Goal: Task Accomplishment & Management: Use online tool/utility

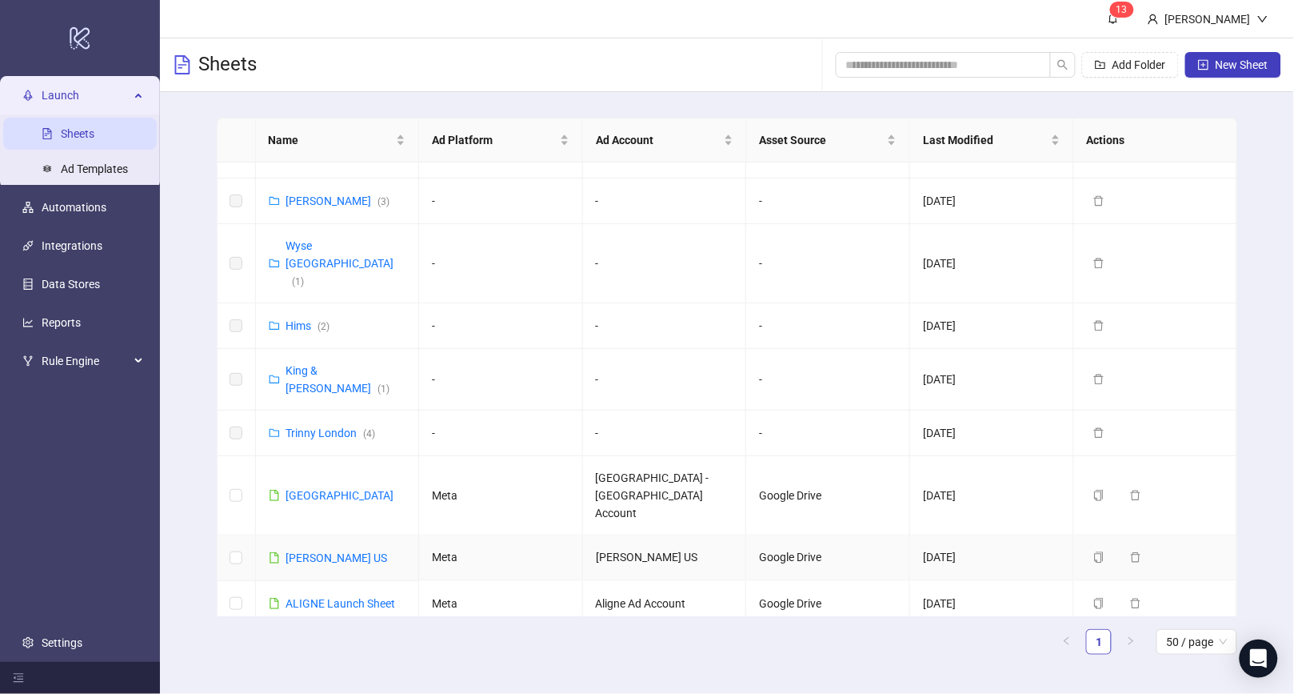
scroll to position [925, 0]
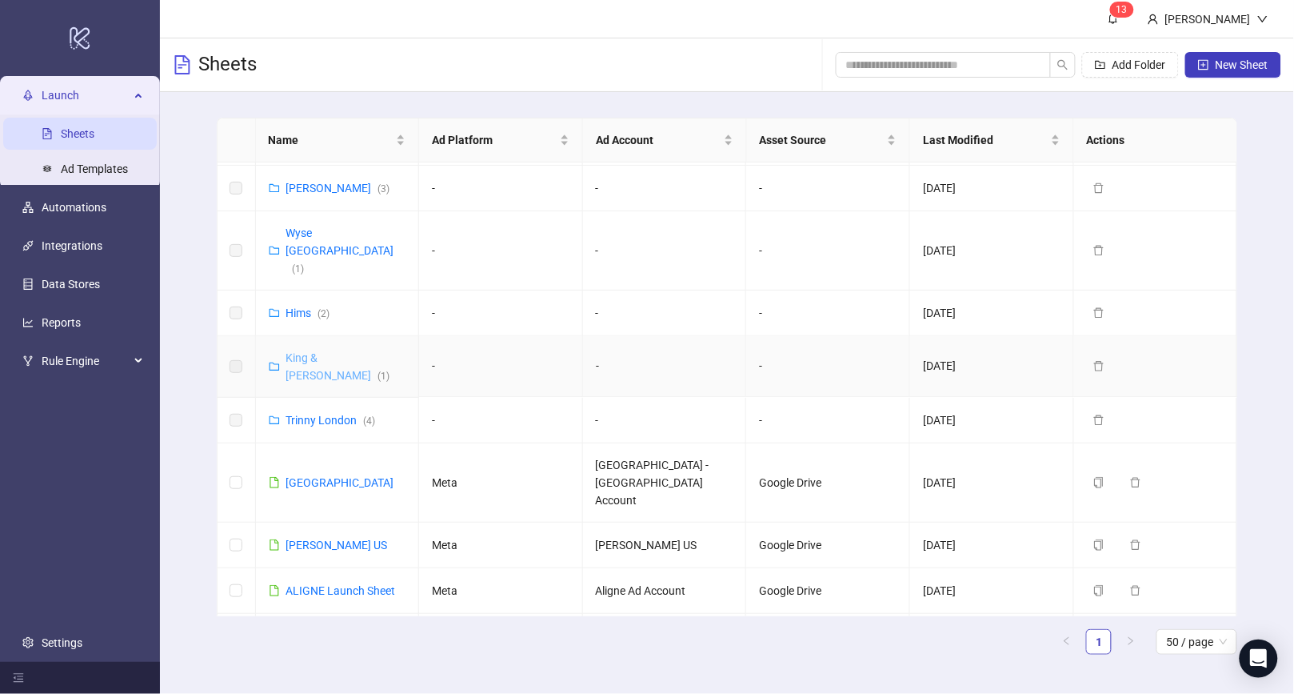
click at [318, 351] on link "King & McGaw ( 1 )" at bounding box center [338, 366] width 104 height 30
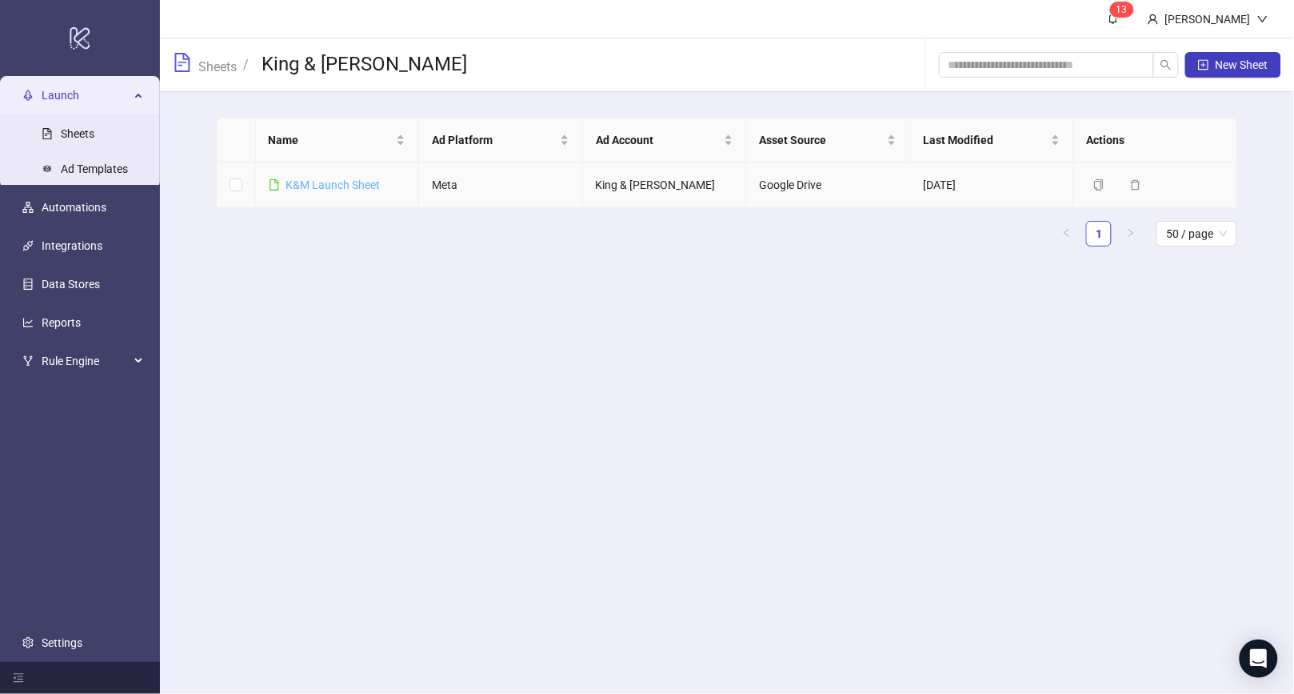
click at [330, 186] on link "K&M Launch Sheet" at bounding box center [333, 184] width 94 height 13
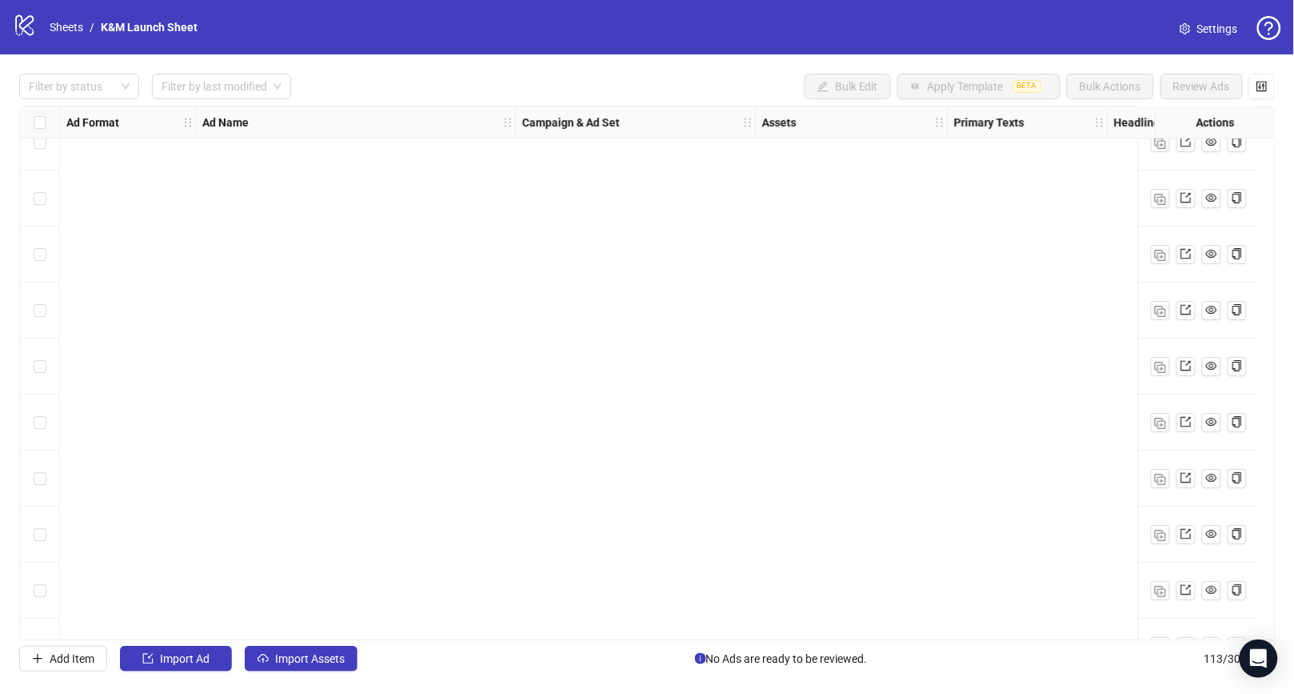
scroll to position [5834, 0]
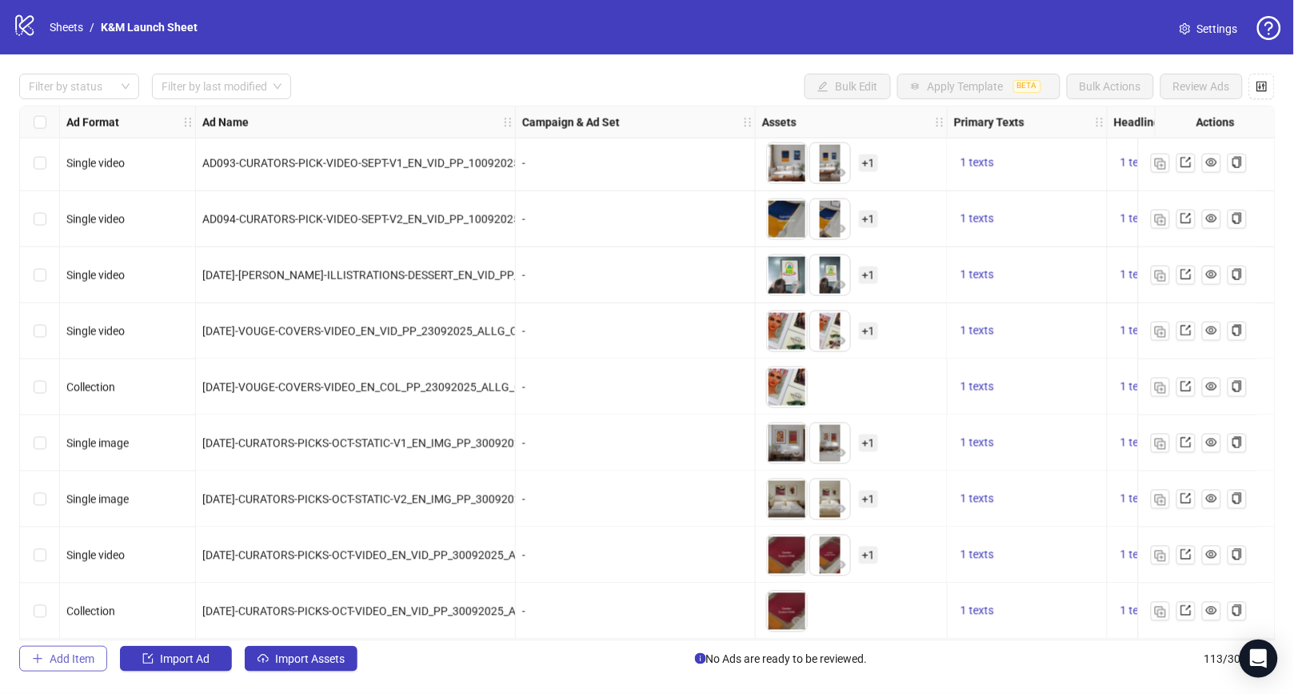
click at [64, 665] on span "Add Item" at bounding box center [72, 658] width 45 height 13
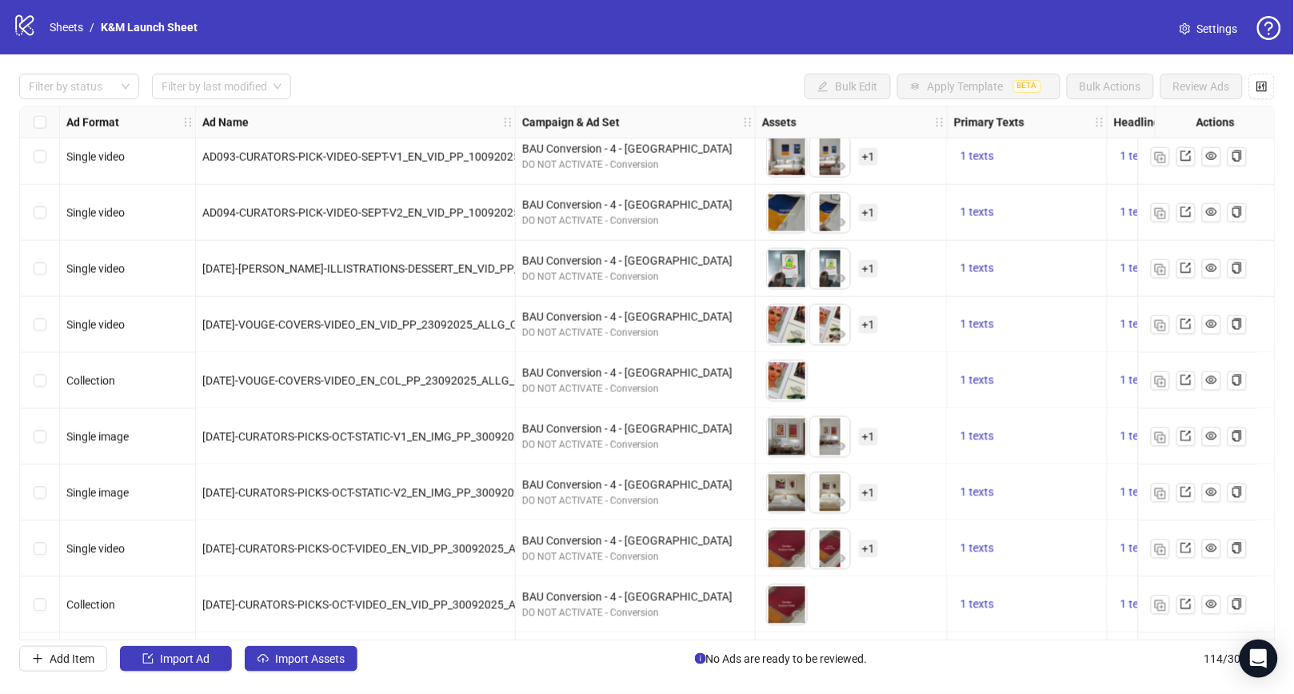
scroll to position [5890, 0]
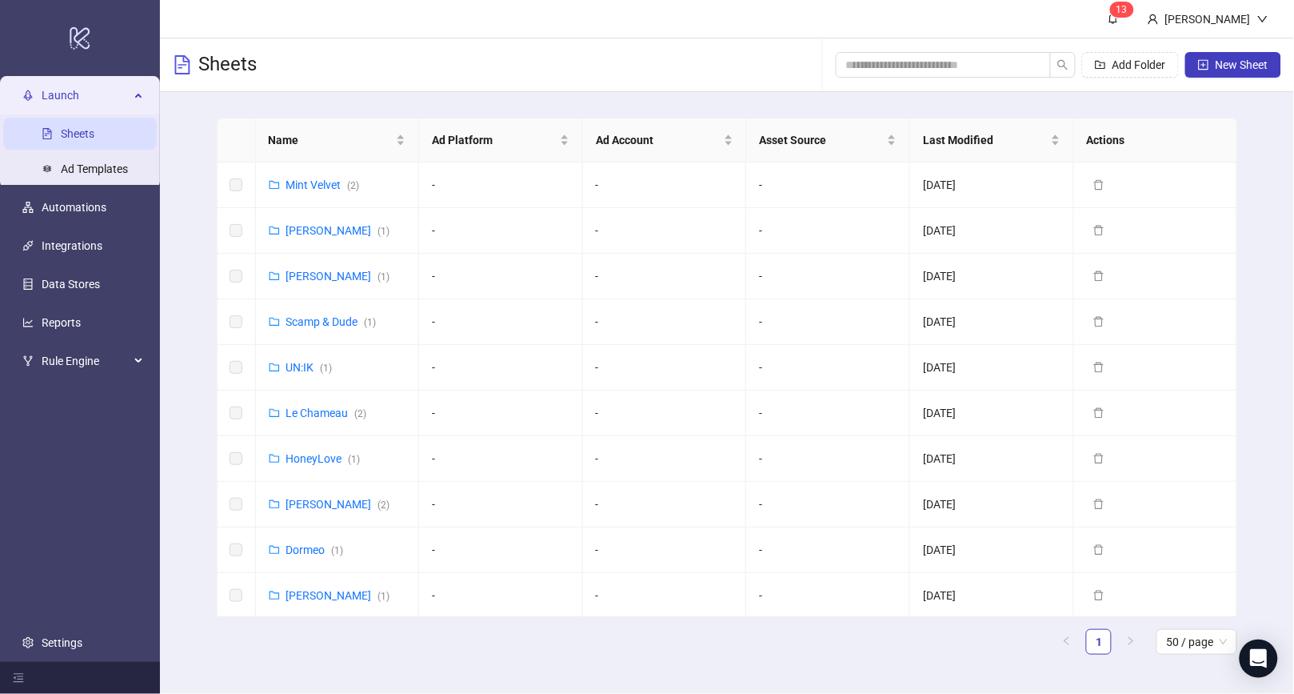
click at [62, 127] on link "Sheets" at bounding box center [78, 133] width 34 height 13
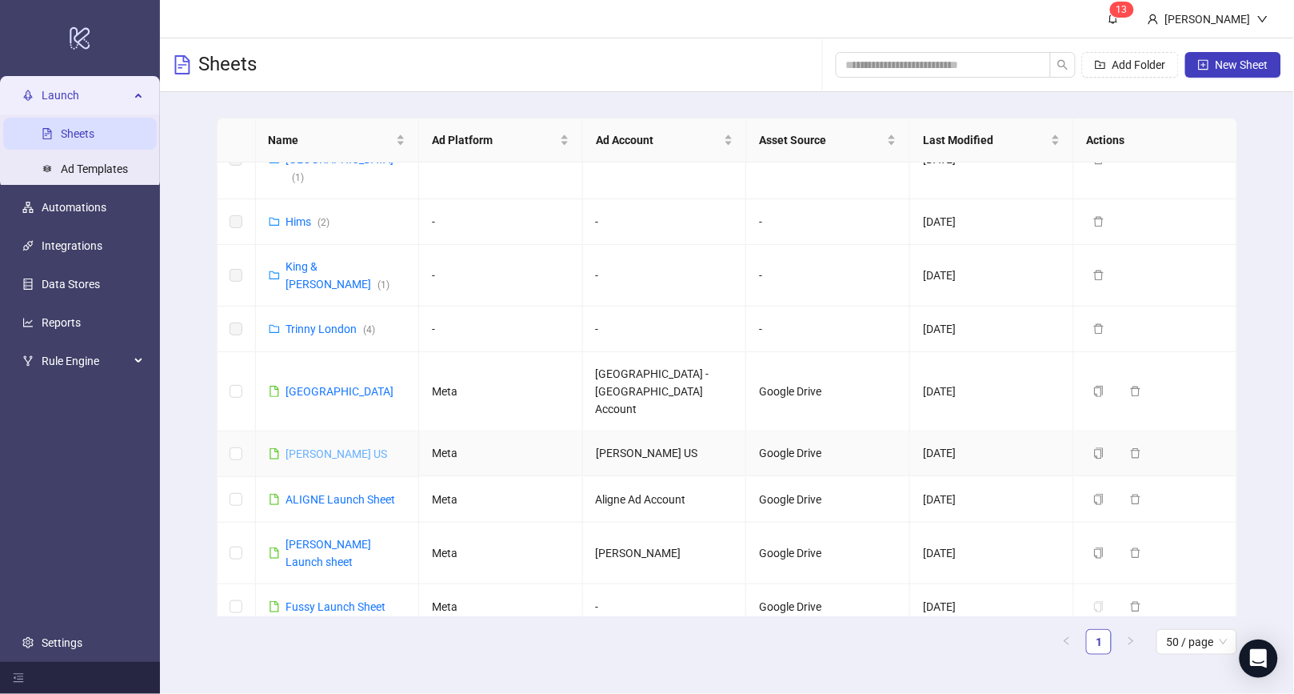
scroll to position [1014, 0]
click at [304, 449] on link "N.Peal US" at bounding box center [337, 455] width 102 height 13
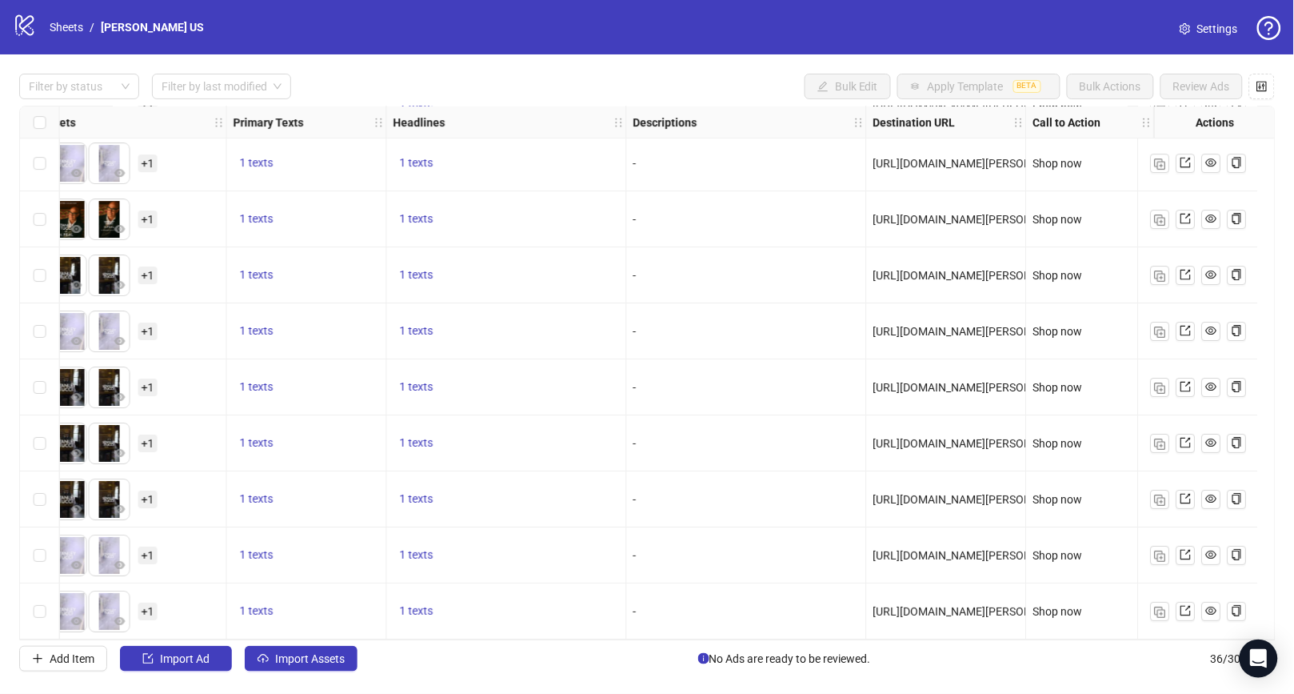
scroll to position [1522, 0]
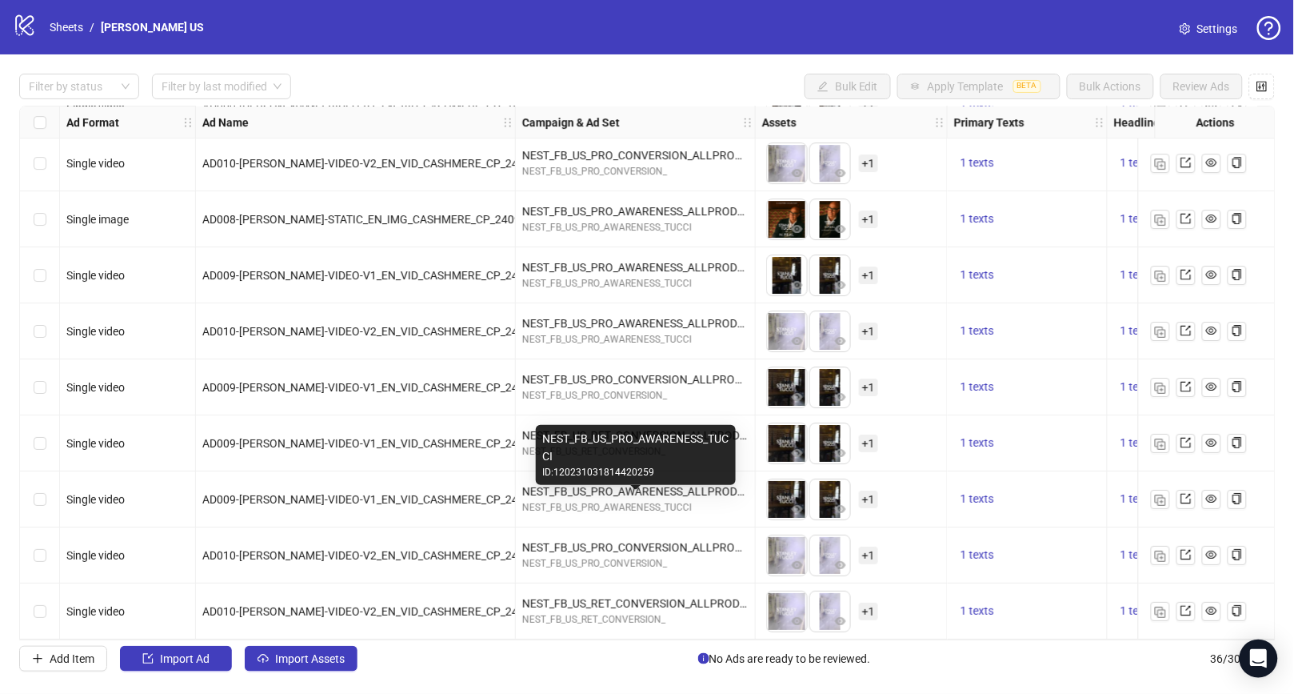
click at [608, 503] on div "NEST_FB_US_PRO_AWARENESS_TUCCI" at bounding box center [635, 507] width 226 height 15
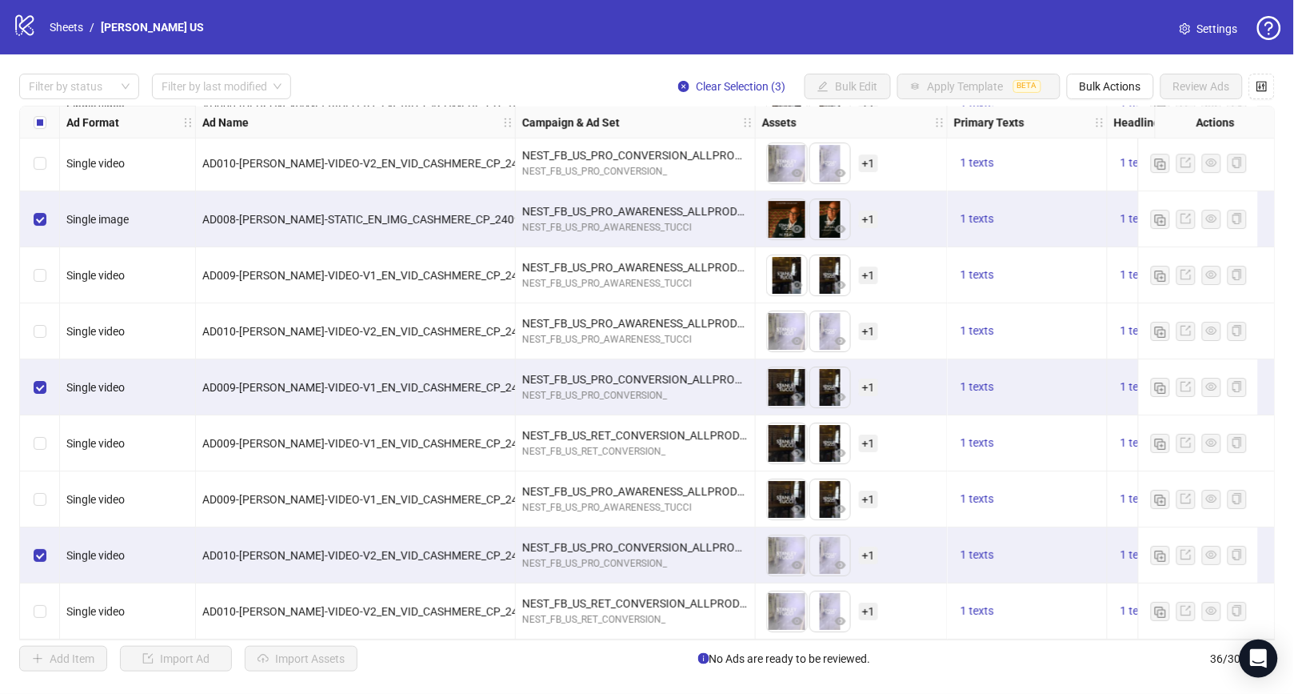
click at [1114, 67] on div "Filter by status Filter by last modified Clear Selection (3) Bulk Edit Apply Te…" at bounding box center [647, 372] width 1294 height 636
click at [1111, 86] on span "Bulk Actions" at bounding box center [1111, 86] width 62 height 13
click at [1129, 169] on span "Duplicate with assets" at bounding box center [1133, 171] width 110 height 18
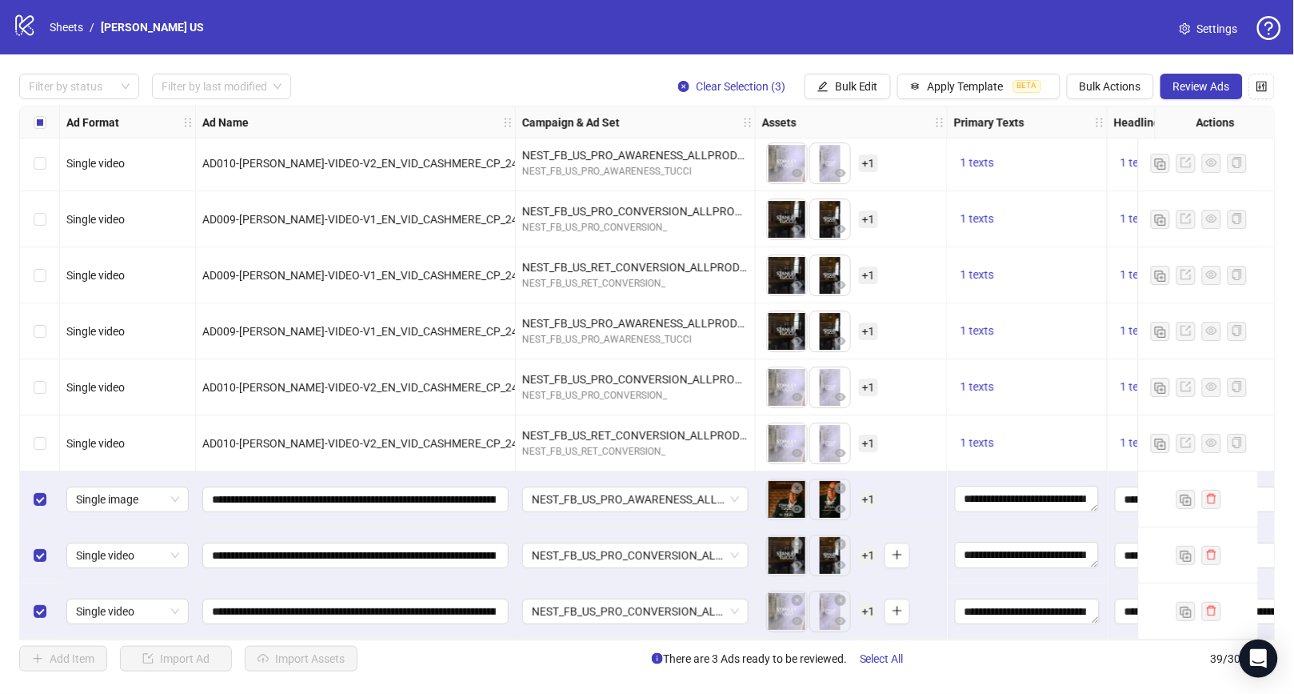
scroll to position [1690, 0]
click at [591, 493] on span "NEST_FB_US_PRO_AWARENESS_ALLPRODUCTS_BROAD_M_A+_ALLG_40+_24092025" at bounding box center [635, 499] width 207 height 24
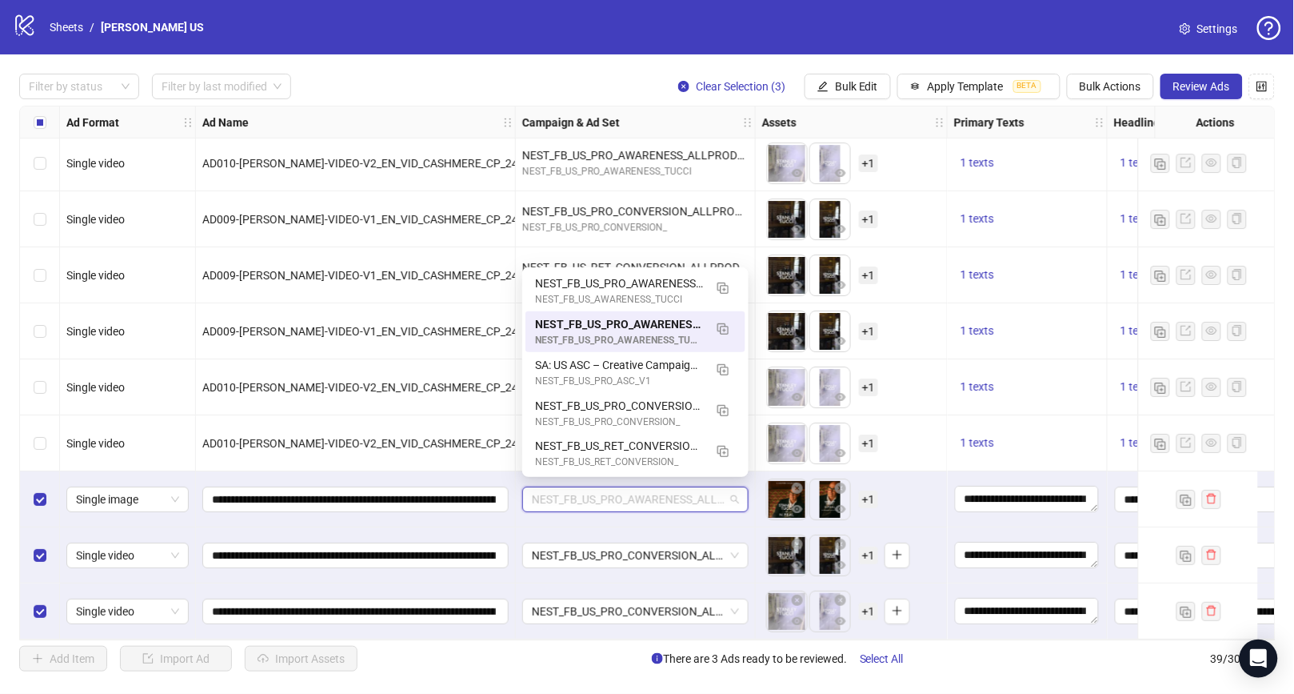
click at [591, 493] on span "NEST_FB_US_PRO_AWARENESS_ALLPRODUCTS_BROAD_M_A+_ALLG_40+_24092025" at bounding box center [635, 499] width 207 height 24
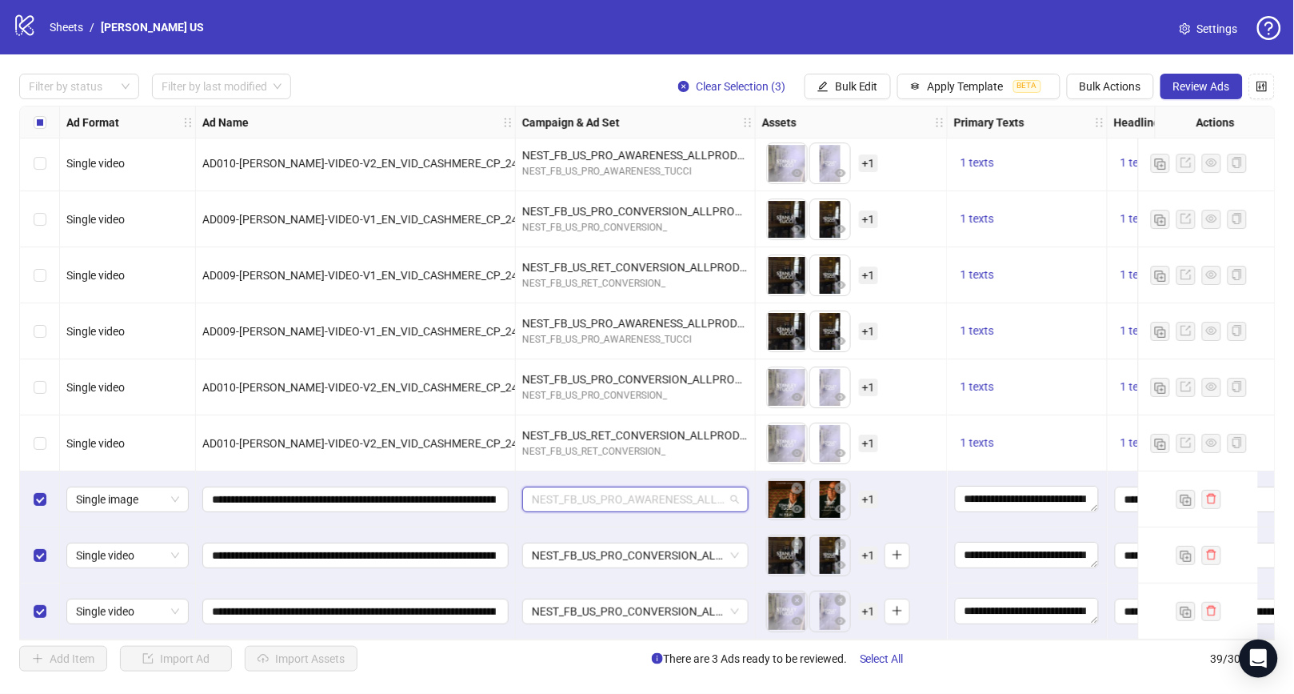
click at [591, 493] on span "NEST_FB_US_PRO_AWARENESS_ALLPRODUCTS_BROAD_M_A+_ALLG_40+_24092025" at bounding box center [635, 499] width 207 height 24
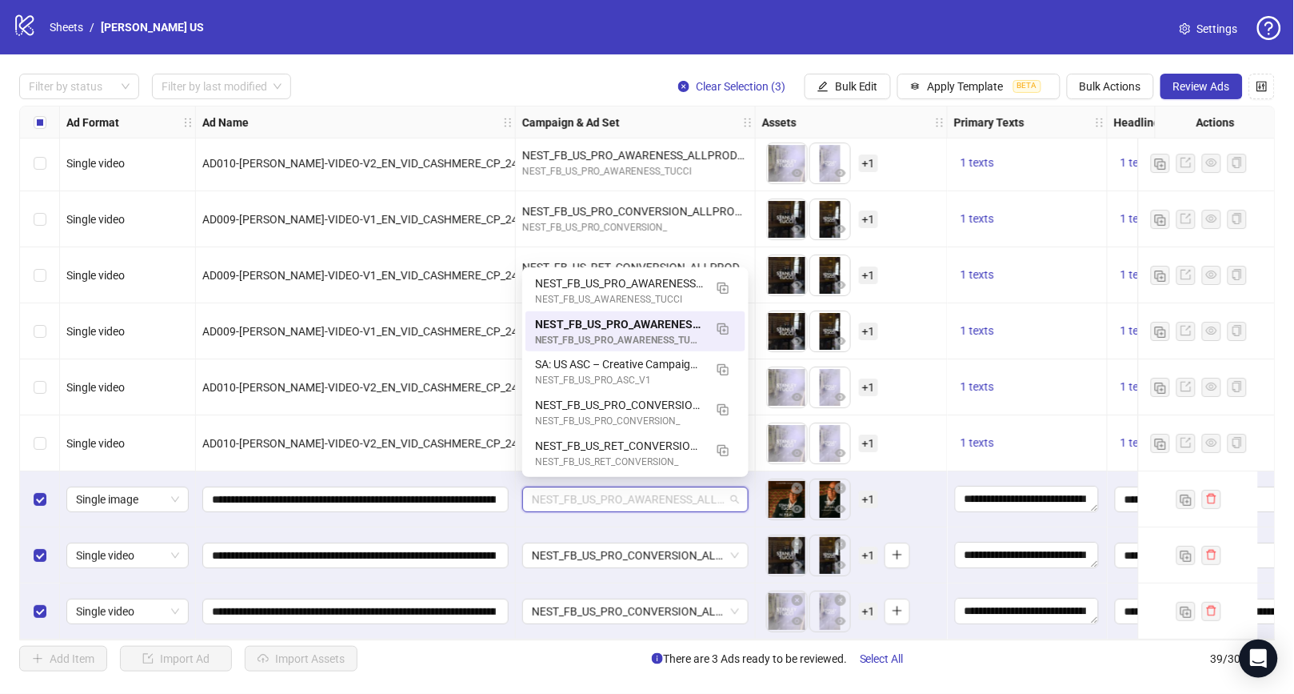
paste input "**********"
type input "**********"
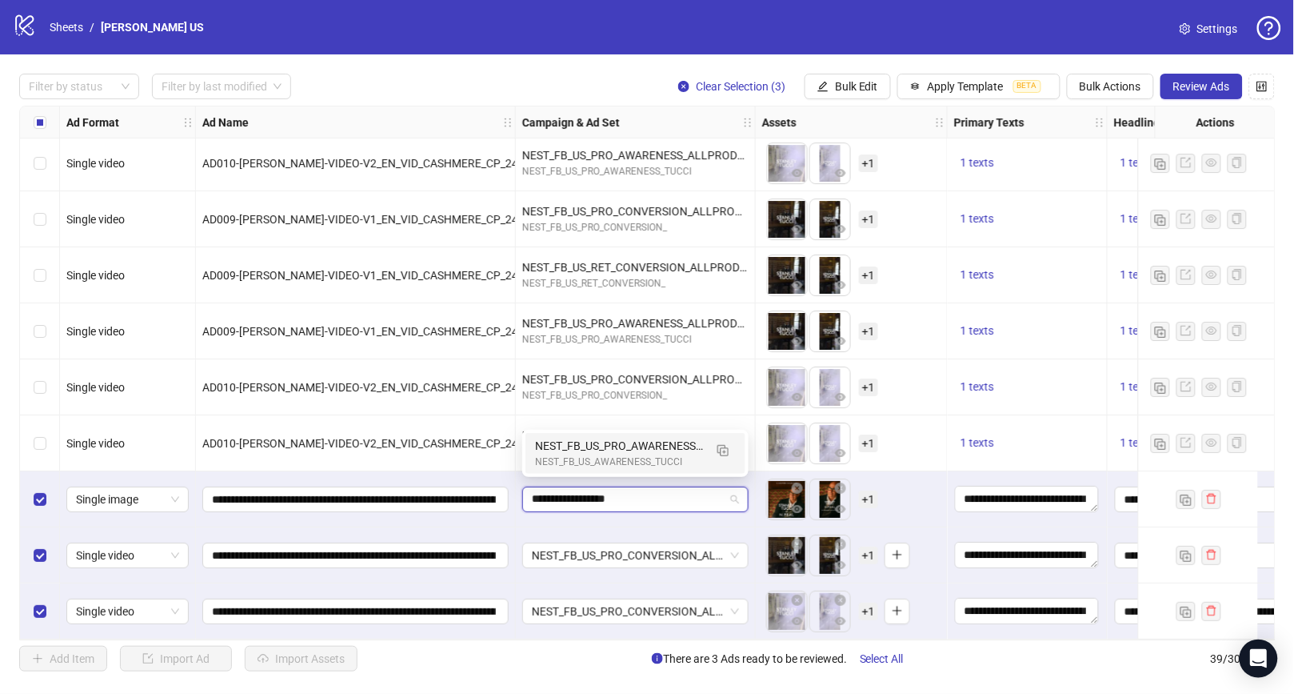
click at [606, 451] on div "NEST_FB_US_PRO_AWARENESS_TUCCI_LAL_10%PURCHASERS_A+_M_25+_01102025" at bounding box center [619, 446] width 169 height 18
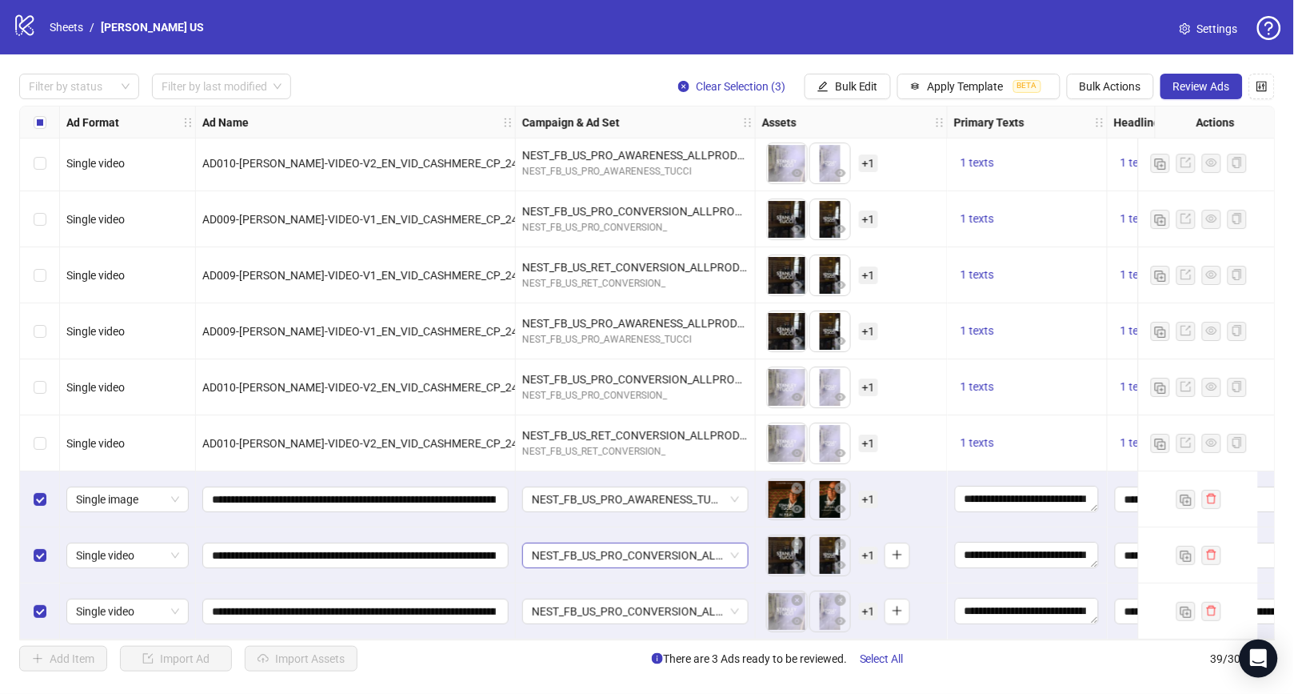
click at [589, 552] on span "NEST_FB_US_PRO_CONVERSION_ALLPRODUCTS_BROAD_ALLG_A+_ALLG_24-65+_19082025" at bounding box center [635, 555] width 207 height 24
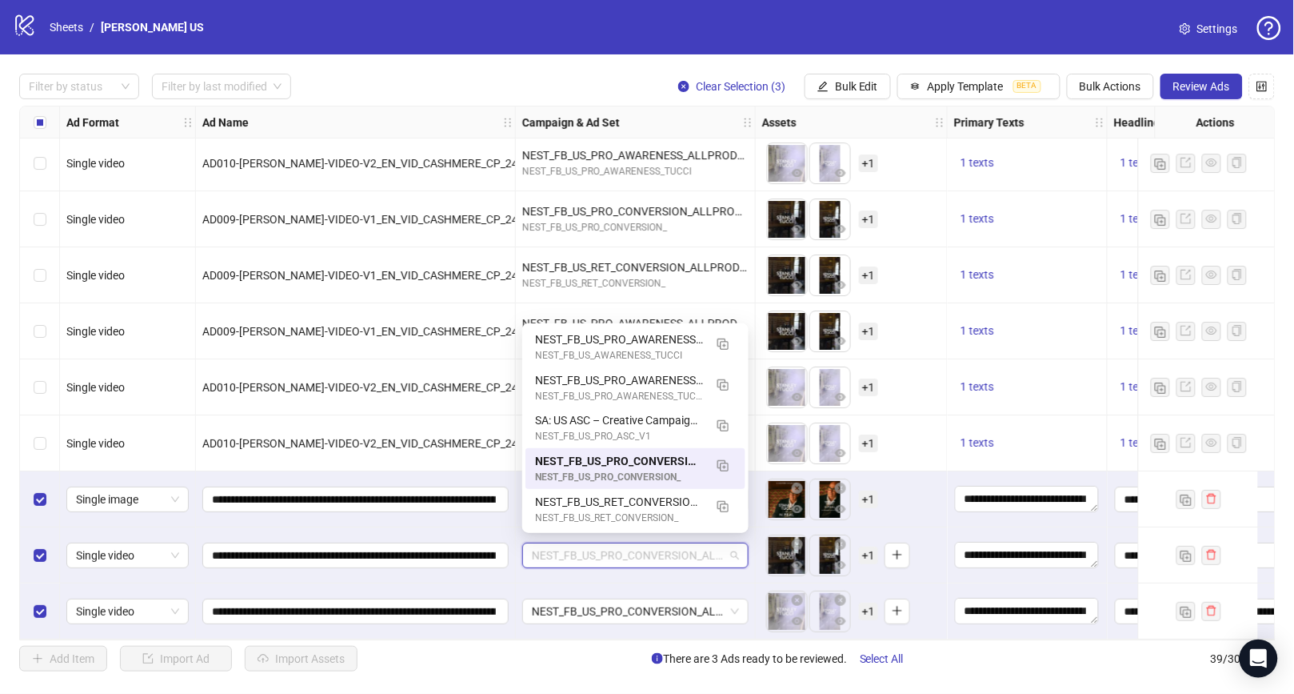
paste input "**********"
type input "**********"
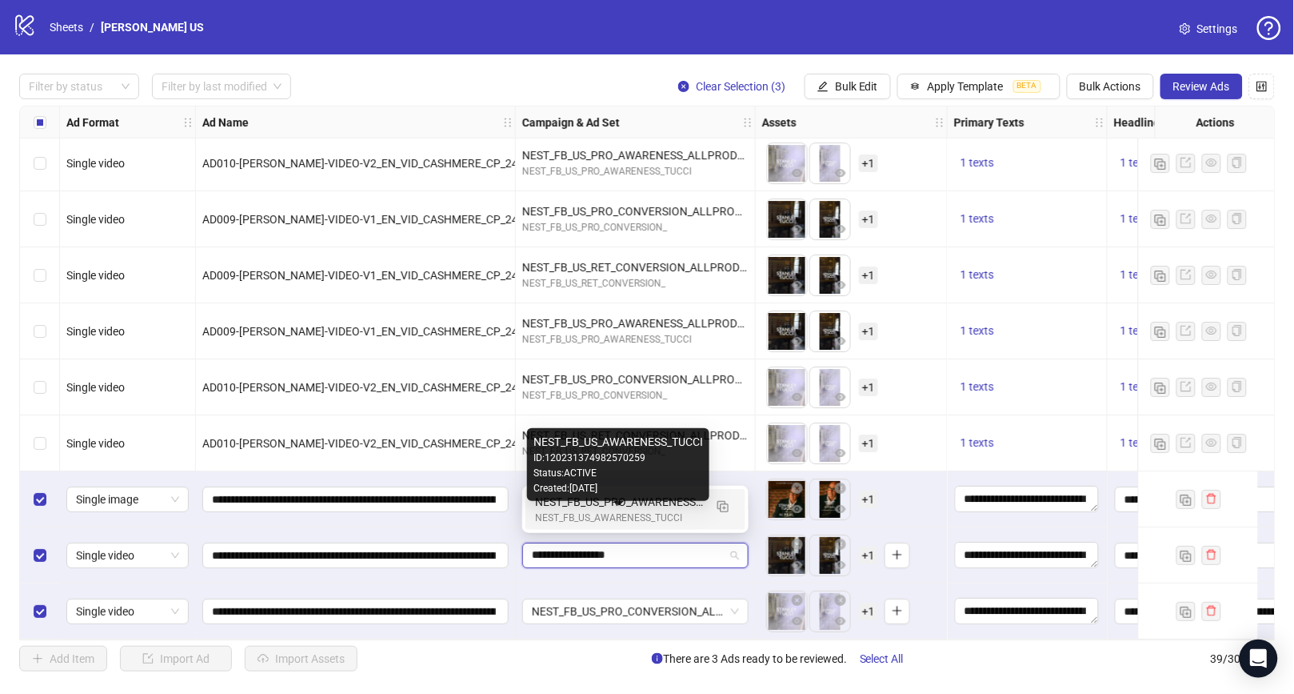
click at [627, 509] on div "NEST_FB_US_PRO_AWARENESS_TUCCI_LAL_10%PURCHASERS_A+_M_25+_01102025" at bounding box center [619, 502] width 169 height 18
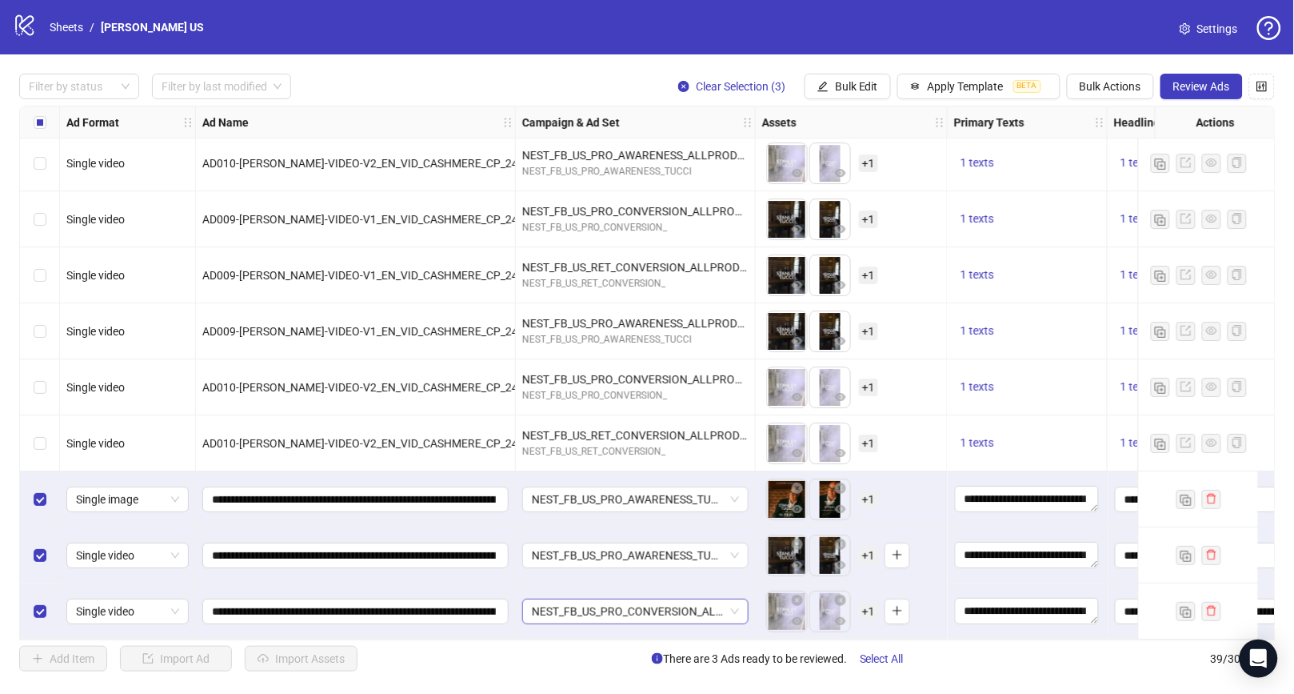
click at [613, 608] on span "NEST_FB_US_PRO_CONVERSION_ALLPRODUCTS_BROAD_ALLG_A+_ALLG_24-65+_19082025" at bounding box center [635, 611] width 207 height 24
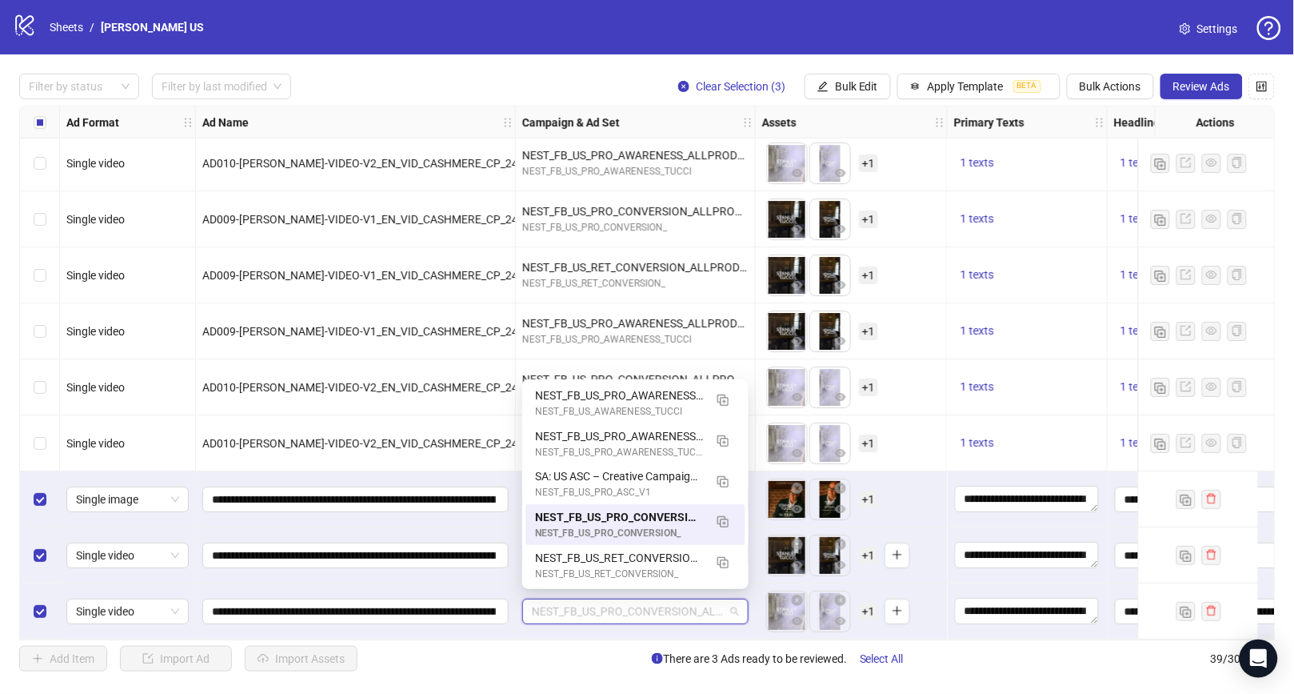
paste input "**********"
type input "**********"
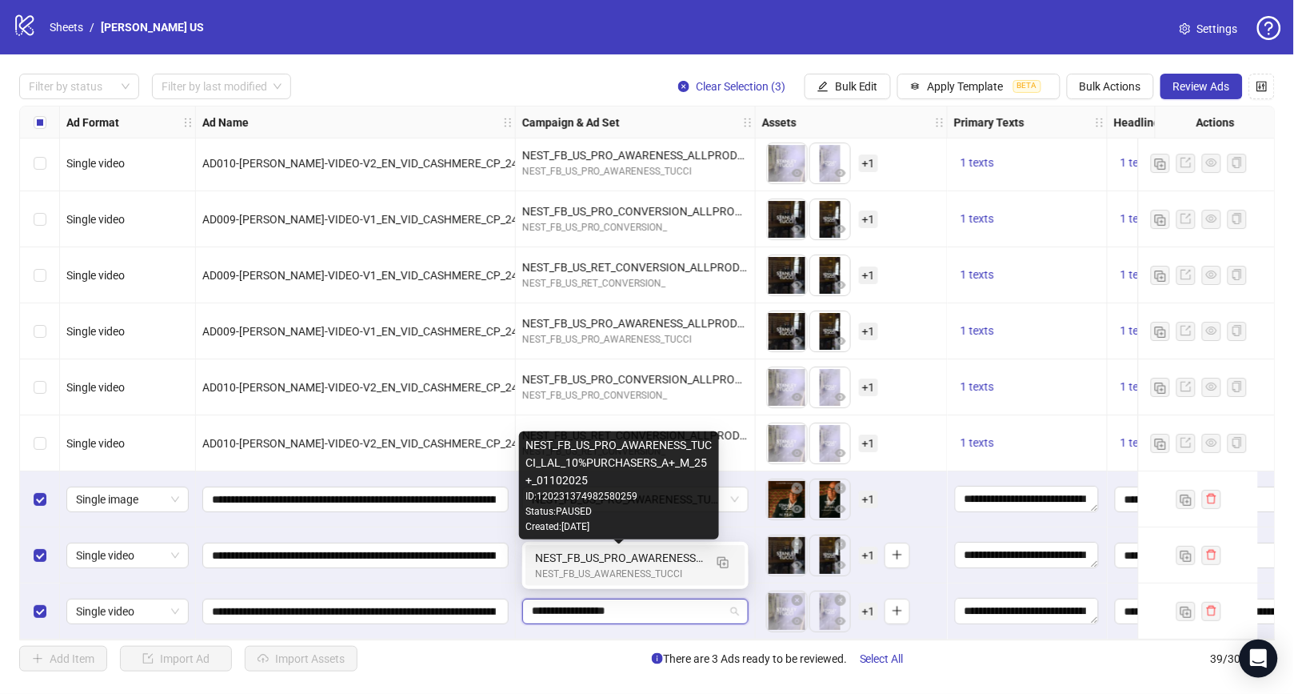
click at [643, 560] on div "NEST_FB_US_PRO_AWARENESS_TUCCI_LAL_10%PURCHASERS_A+_M_25+_01102025" at bounding box center [619, 558] width 169 height 18
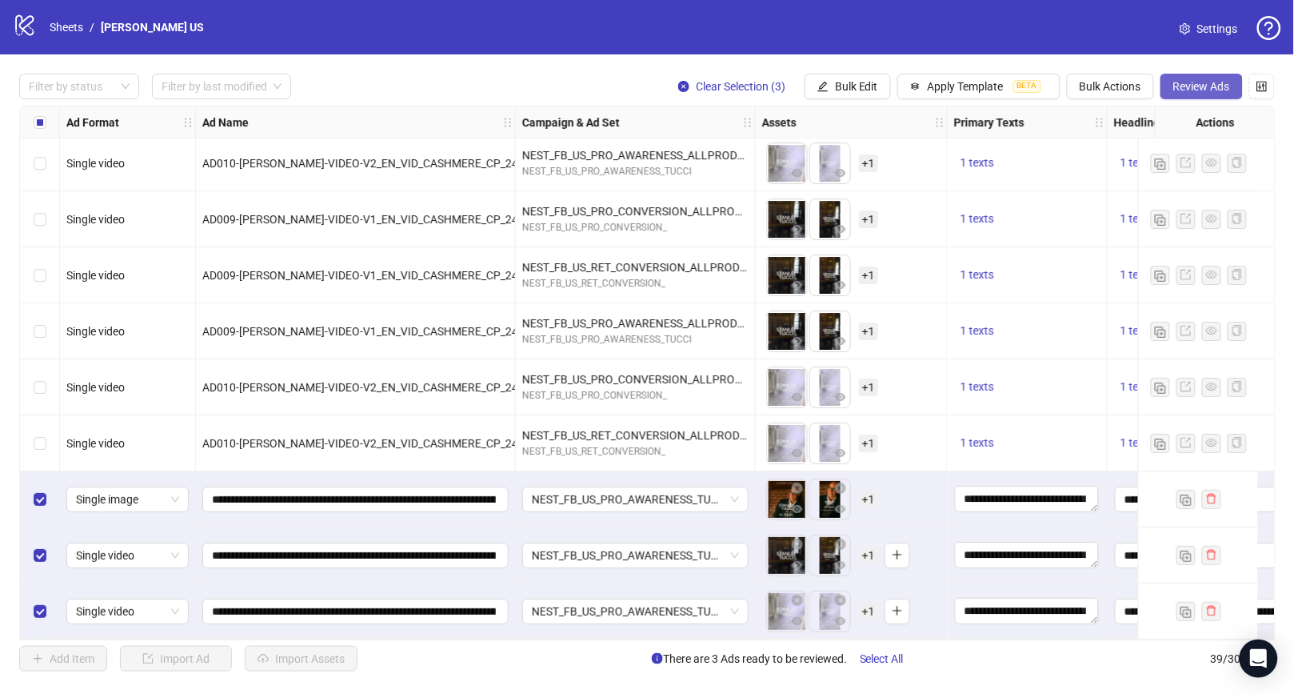
click at [1197, 80] on span "Review Ads" at bounding box center [1202, 86] width 57 height 13
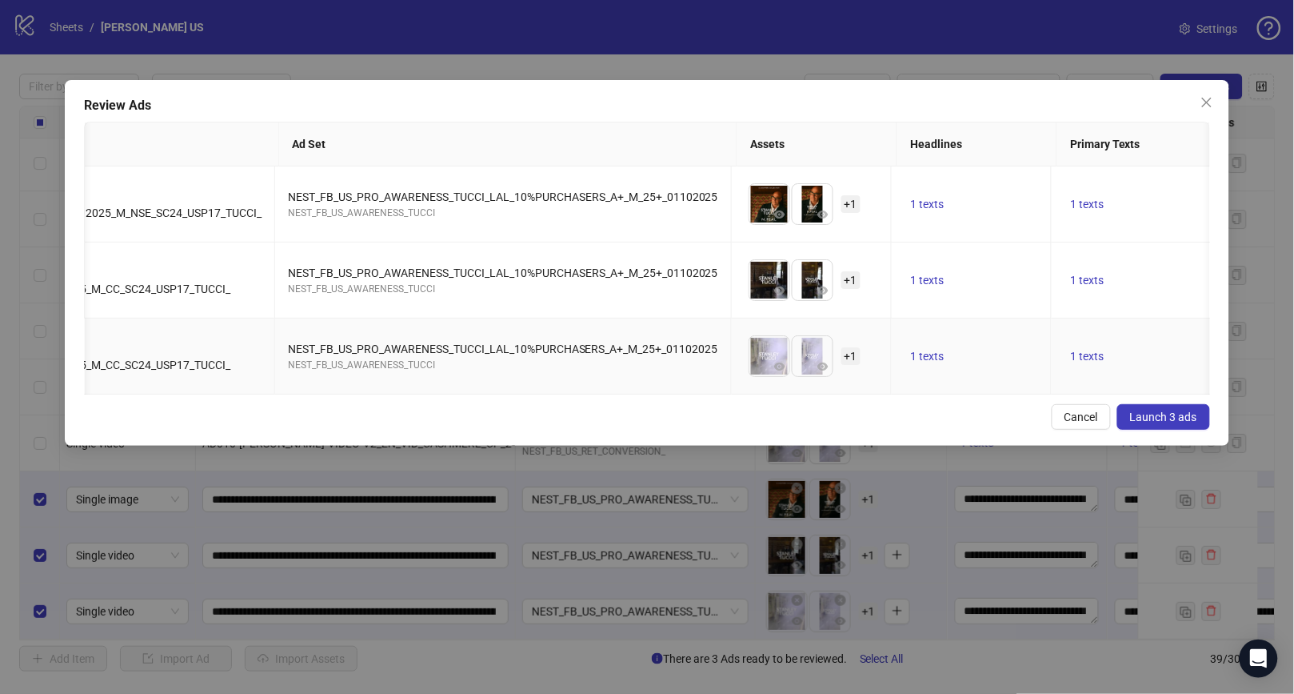
scroll to position [0, 48]
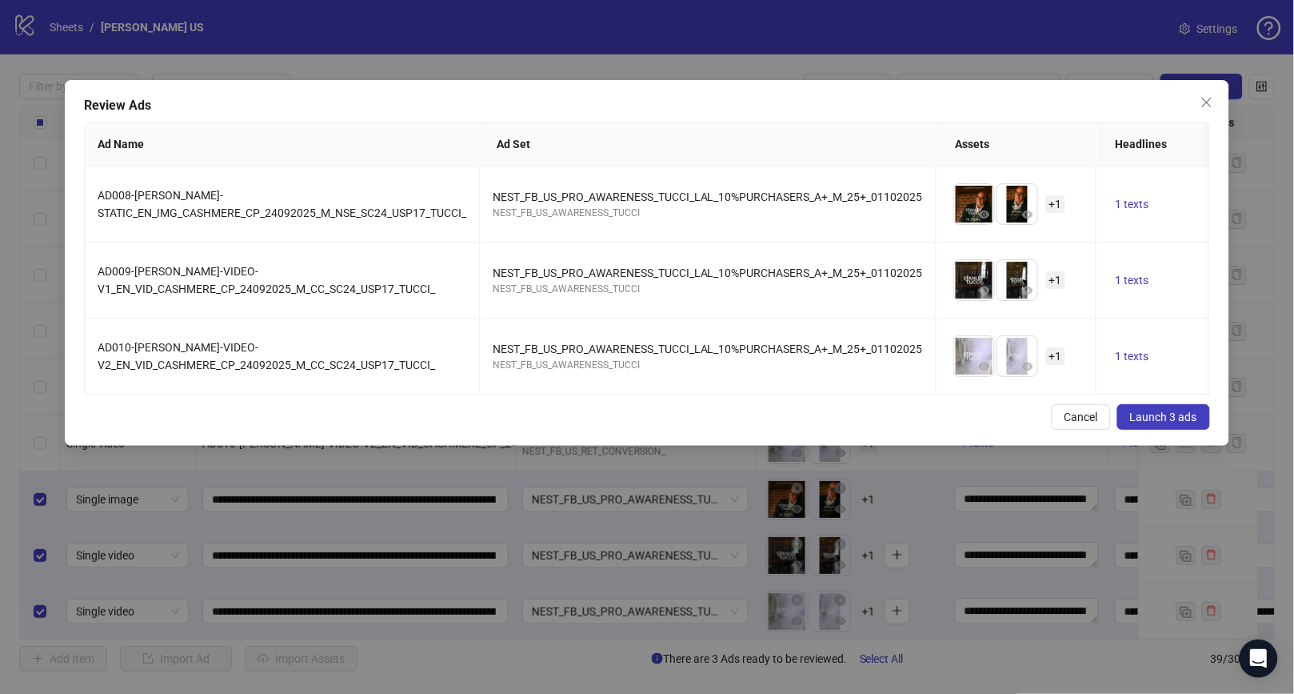
click at [1168, 413] on span "Launch 3 ads" at bounding box center [1163, 416] width 67 height 13
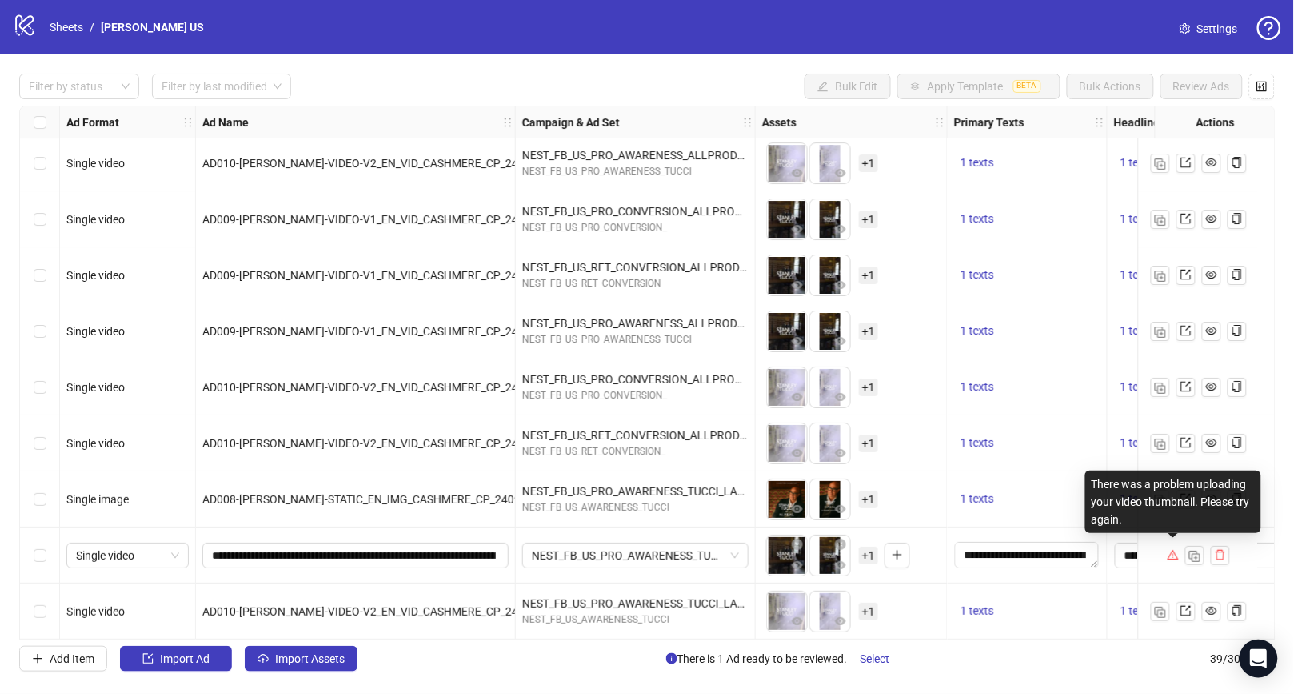
click at [1173, 550] on icon "warning" at bounding box center [1173, 554] width 11 height 11
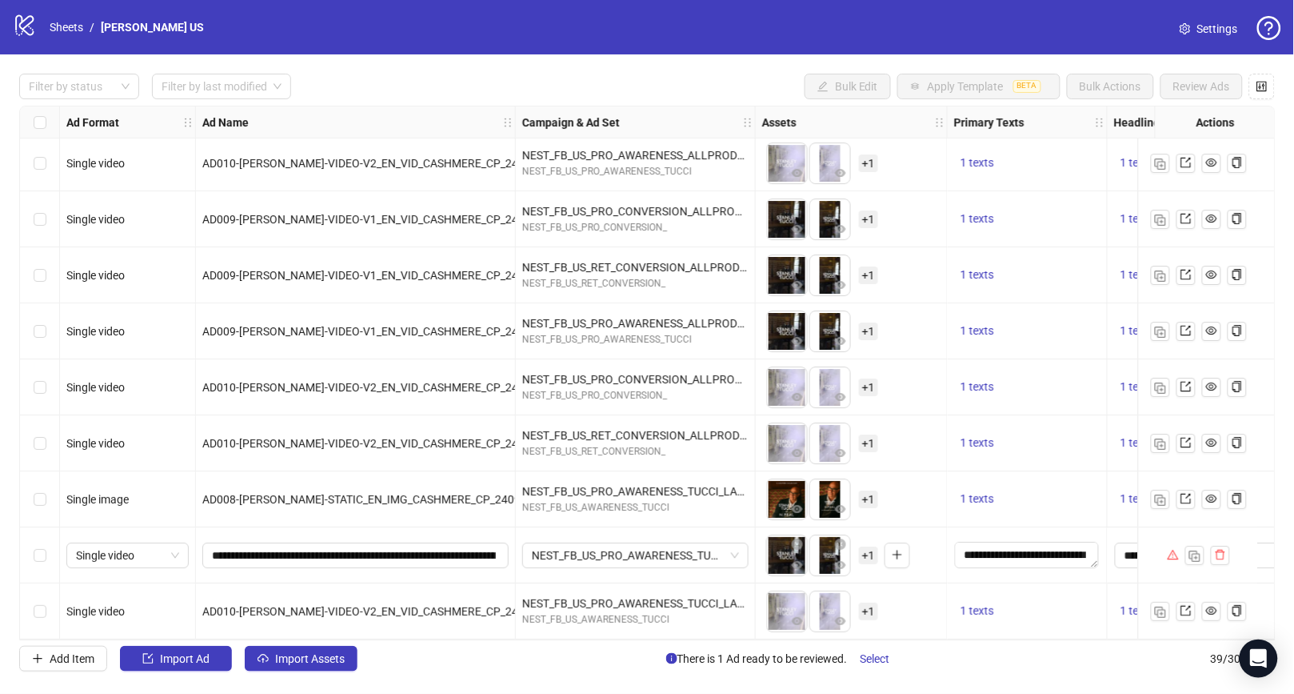
scroll to position [1673, 0]
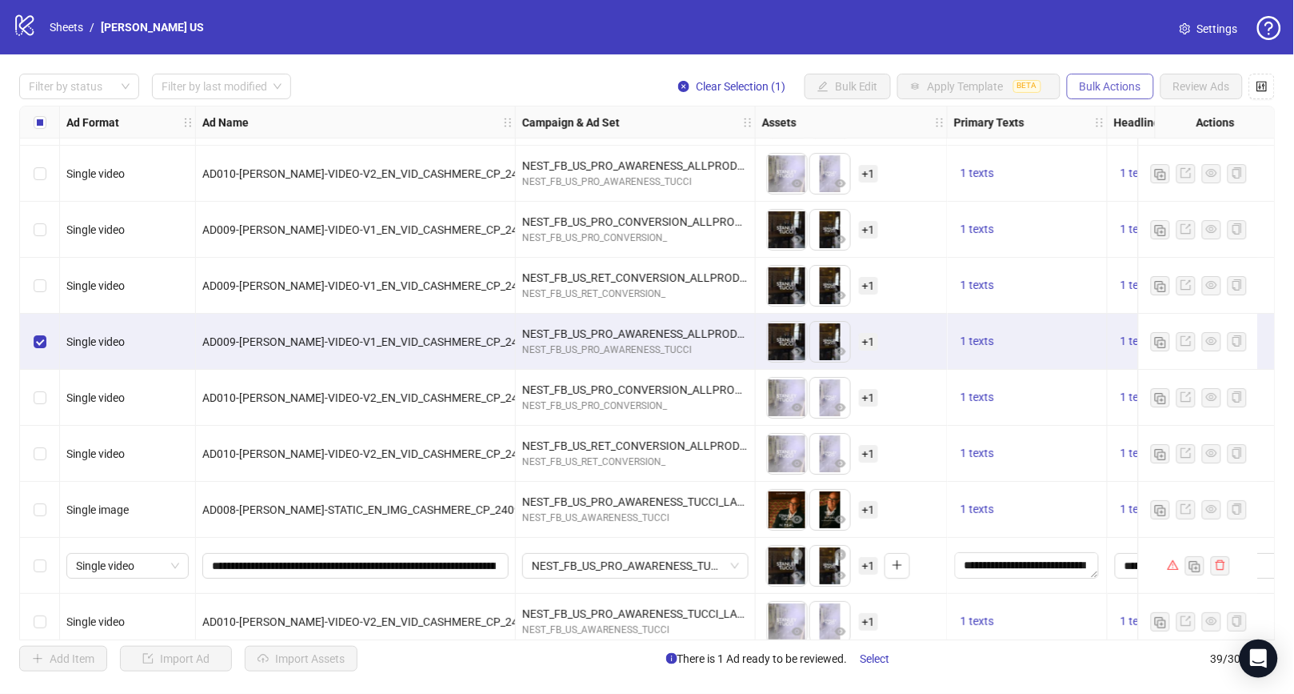
click at [1133, 95] on button "Bulk Actions" at bounding box center [1110, 87] width 87 height 26
click at [1136, 172] on span "Duplicate with assets" at bounding box center [1133, 171] width 110 height 18
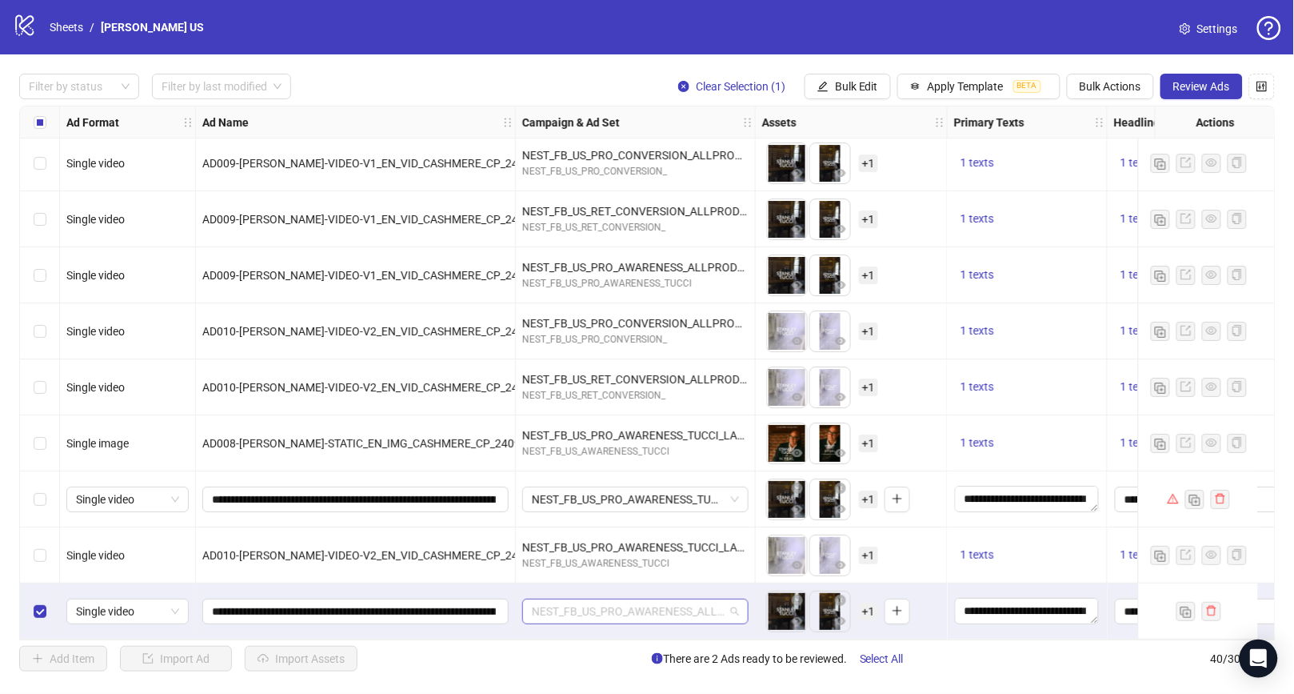
click at [612, 602] on span "NEST_FB_US_PRO_AWARENESS_ALLPRODUCTS_BROAD_M_A+_ALLG_40+_24092025" at bounding box center [635, 611] width 207 height 24
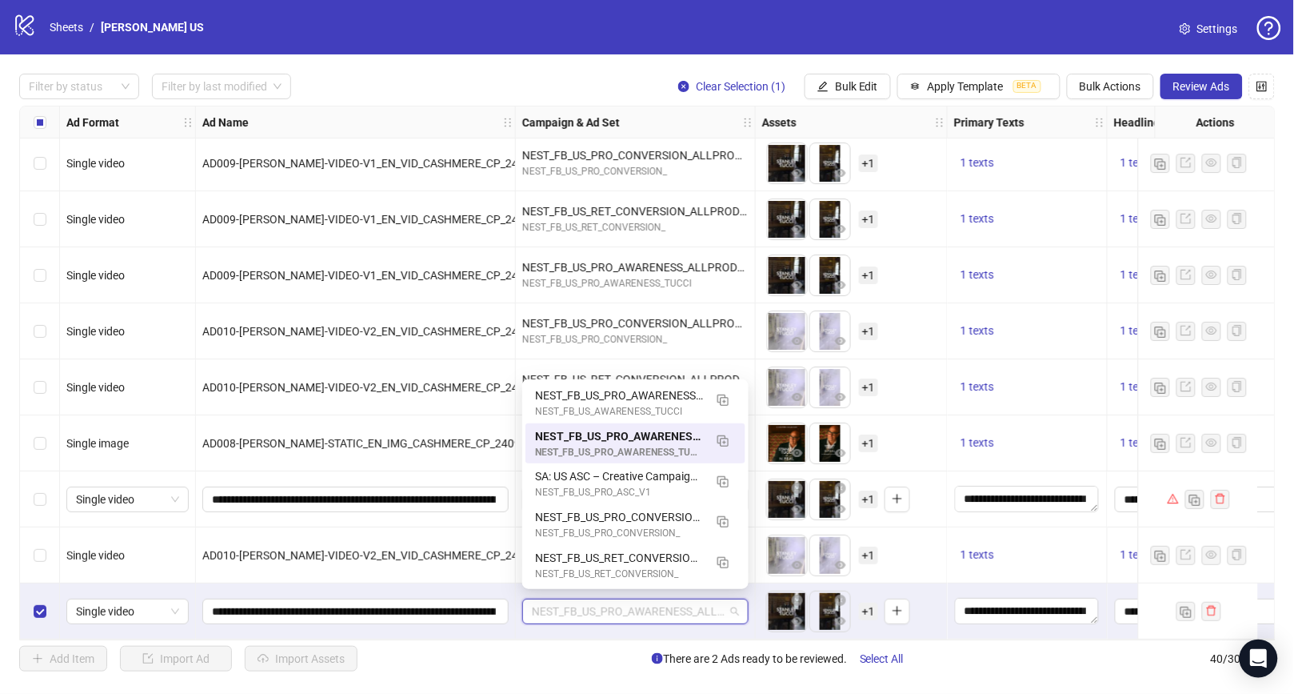
paste input "**********"
type input "**********"
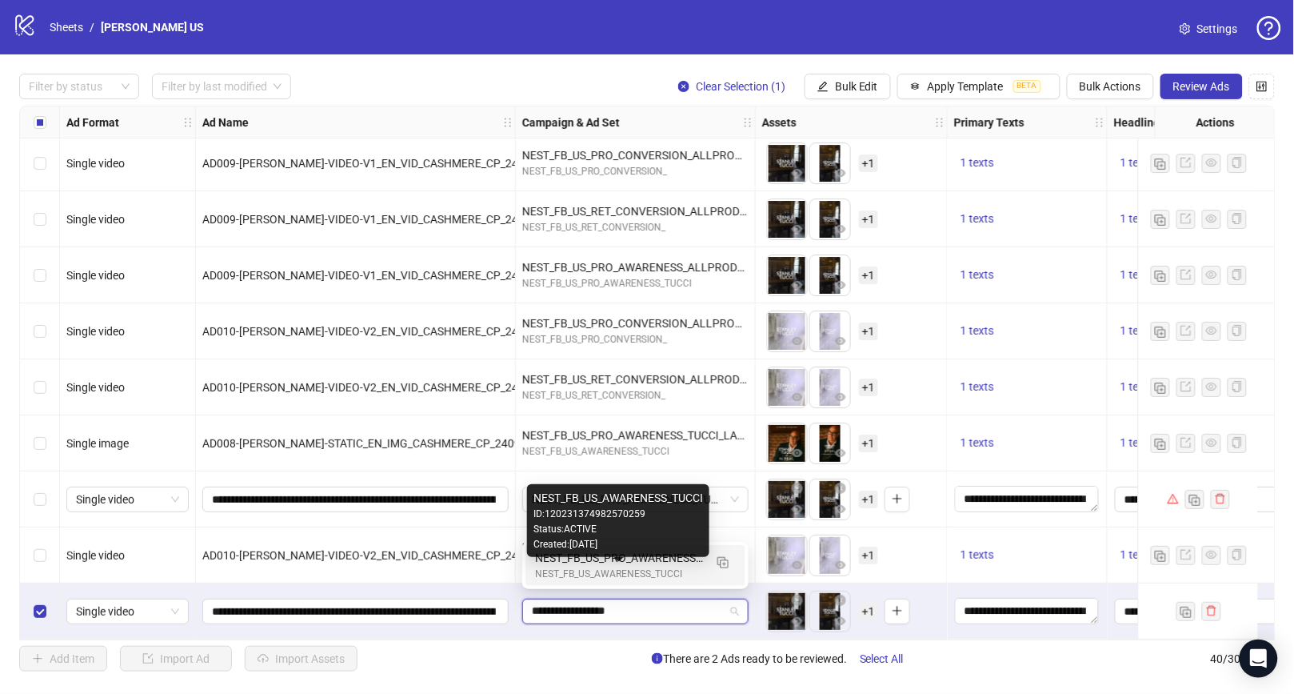
click at [612, 574] on div "NEST_FB_US_AWARENESS_TUCCI" at bounding box center [619, 573] width 169 height 15
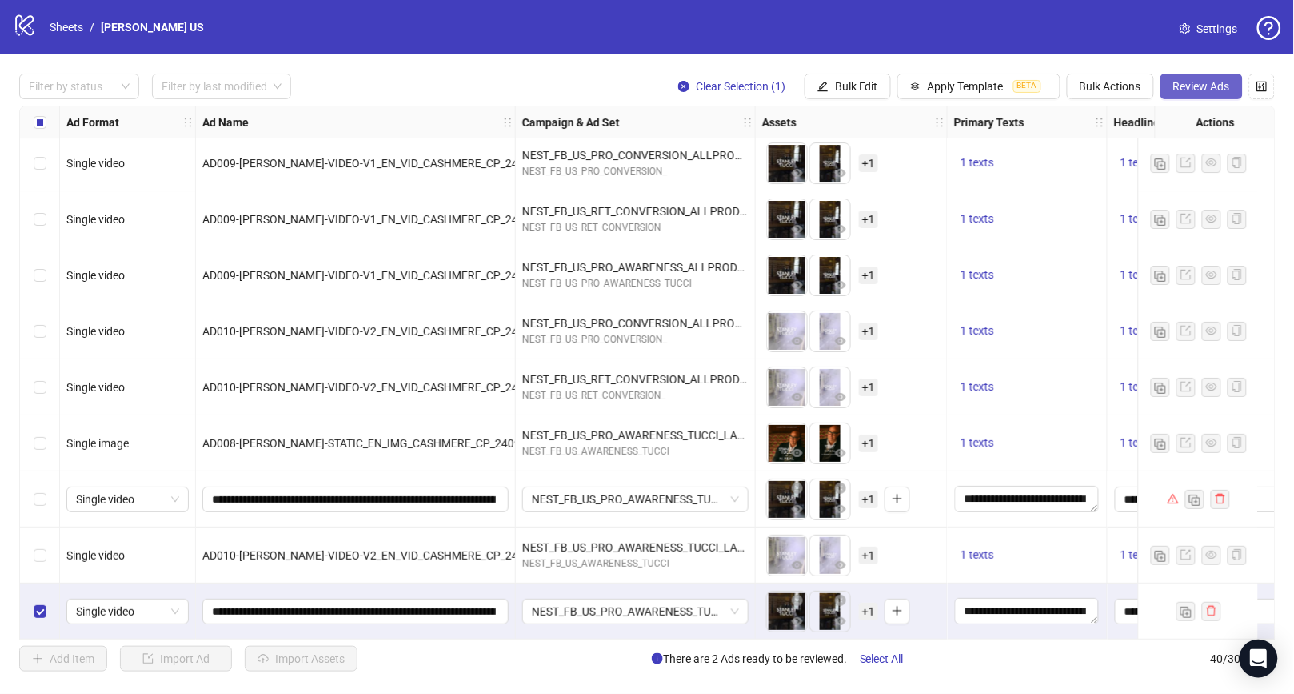
click at [1206, 90] on span "Review Ads" at bounding box center [1202, 86] width 57 height 13
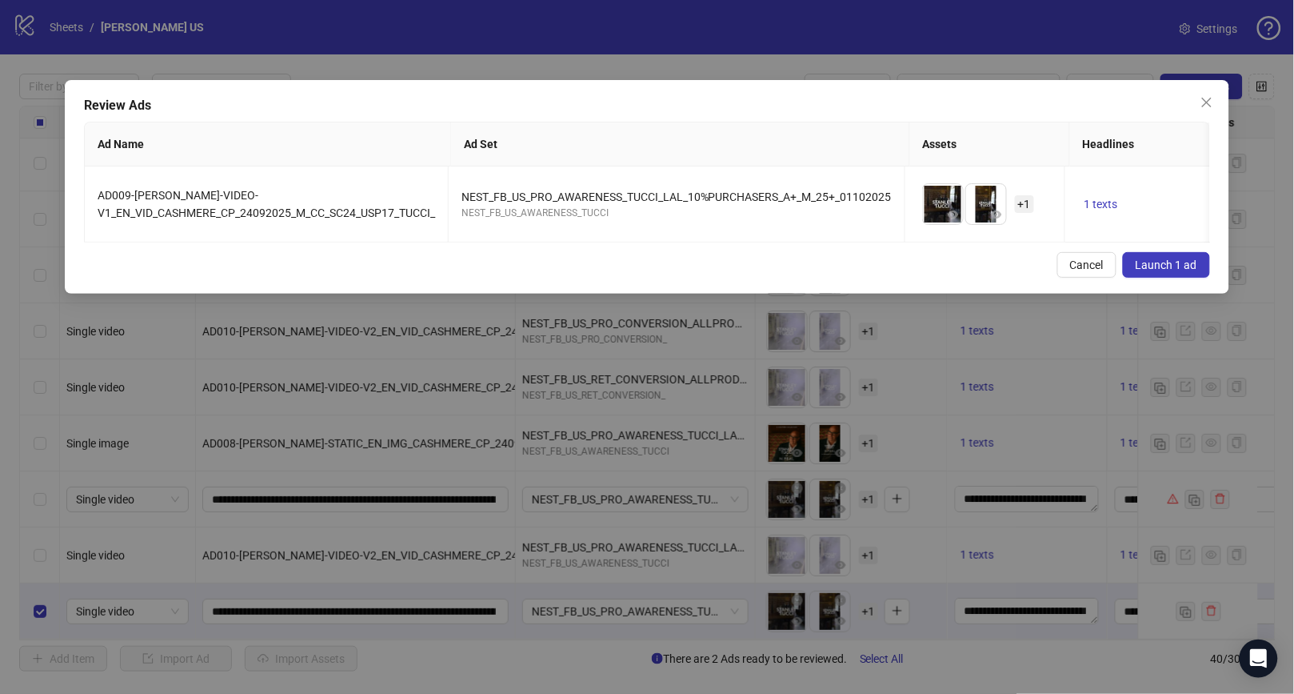
click at [1157, 274] on button "Launch 1 ad" at bounding box center [1166, 265] width 87 height 26
